Goal: Transaction & Acquisition: Purchase product/service

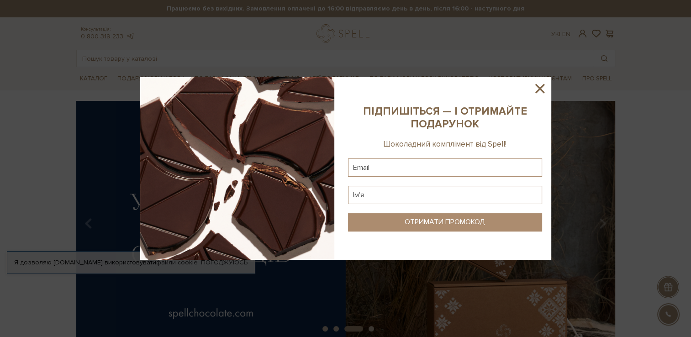
click at [543, 85] on icon at bounding box center [539, 88] width 9 height 9
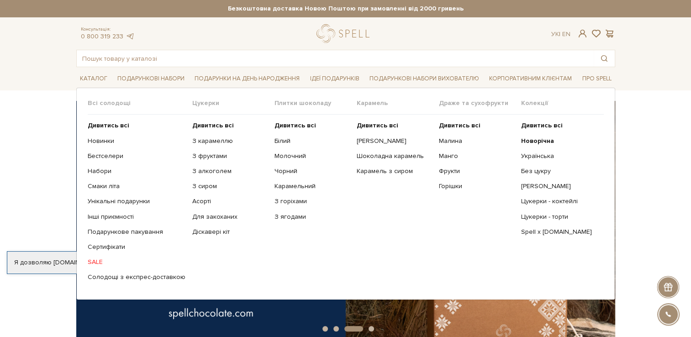
click at [98, 261] on link "SALE" at bounding box center [137, 262] width 98 height 8
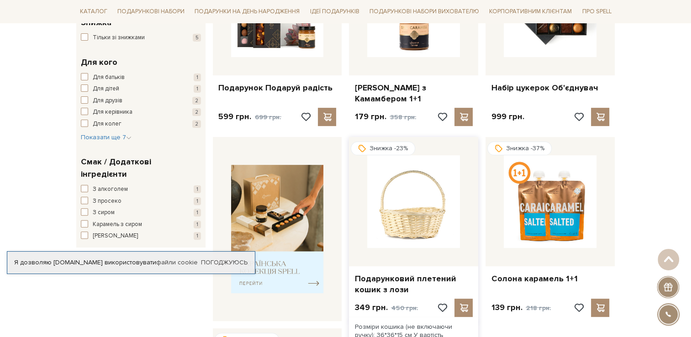
scroll to position [230, 0]
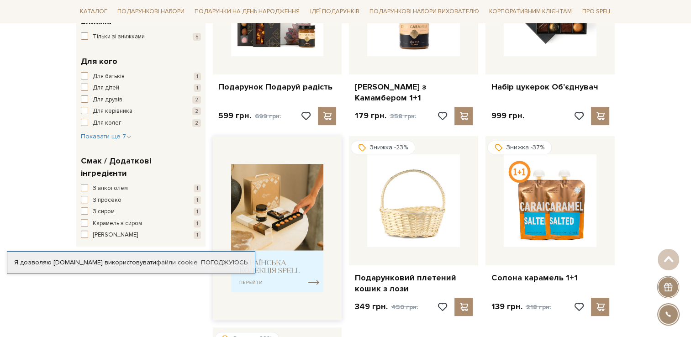
click at [279, 263] on img at bounding box center [277, 228] width 93 height 128
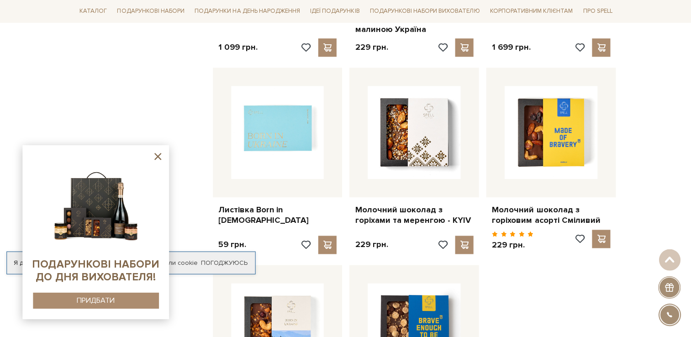
scroll to position [877, 0]
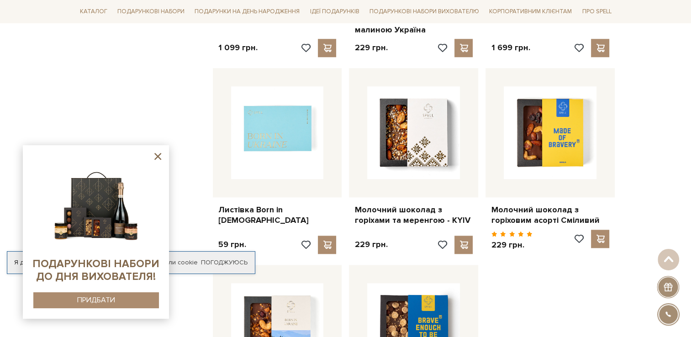
click at [163, 152] on icon at bounding box center [157, 156] width 11 height 11
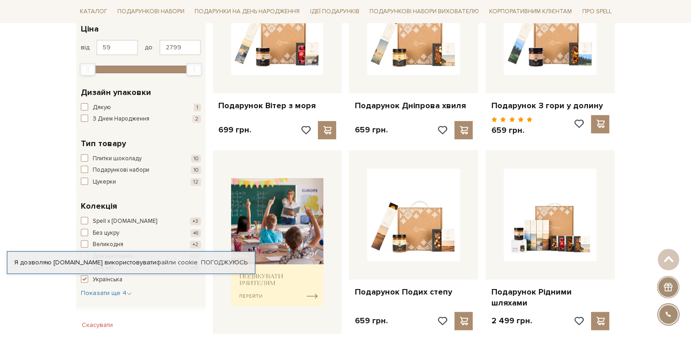
scroll to position [237, 0]
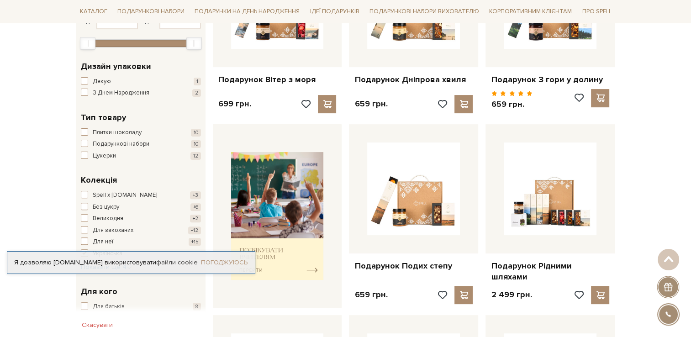
click at [224, 260] on link "Погоджуюсь" at bounding box center [224, 262] width 47 height 8
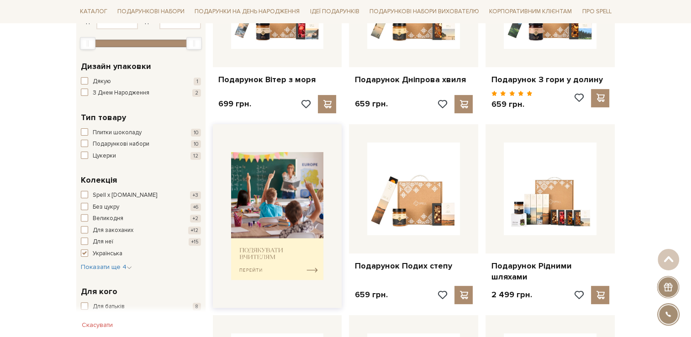
click at [238, 247] on img at bounding box center [277, 216] width 93 height 128
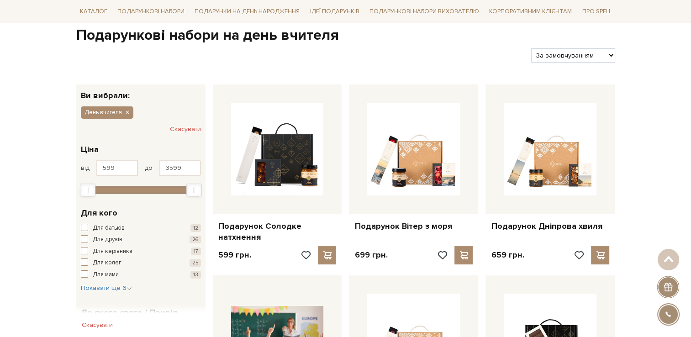
scroll to position [90, 0]
